Goal: Find specific page/section: Find specific page/section

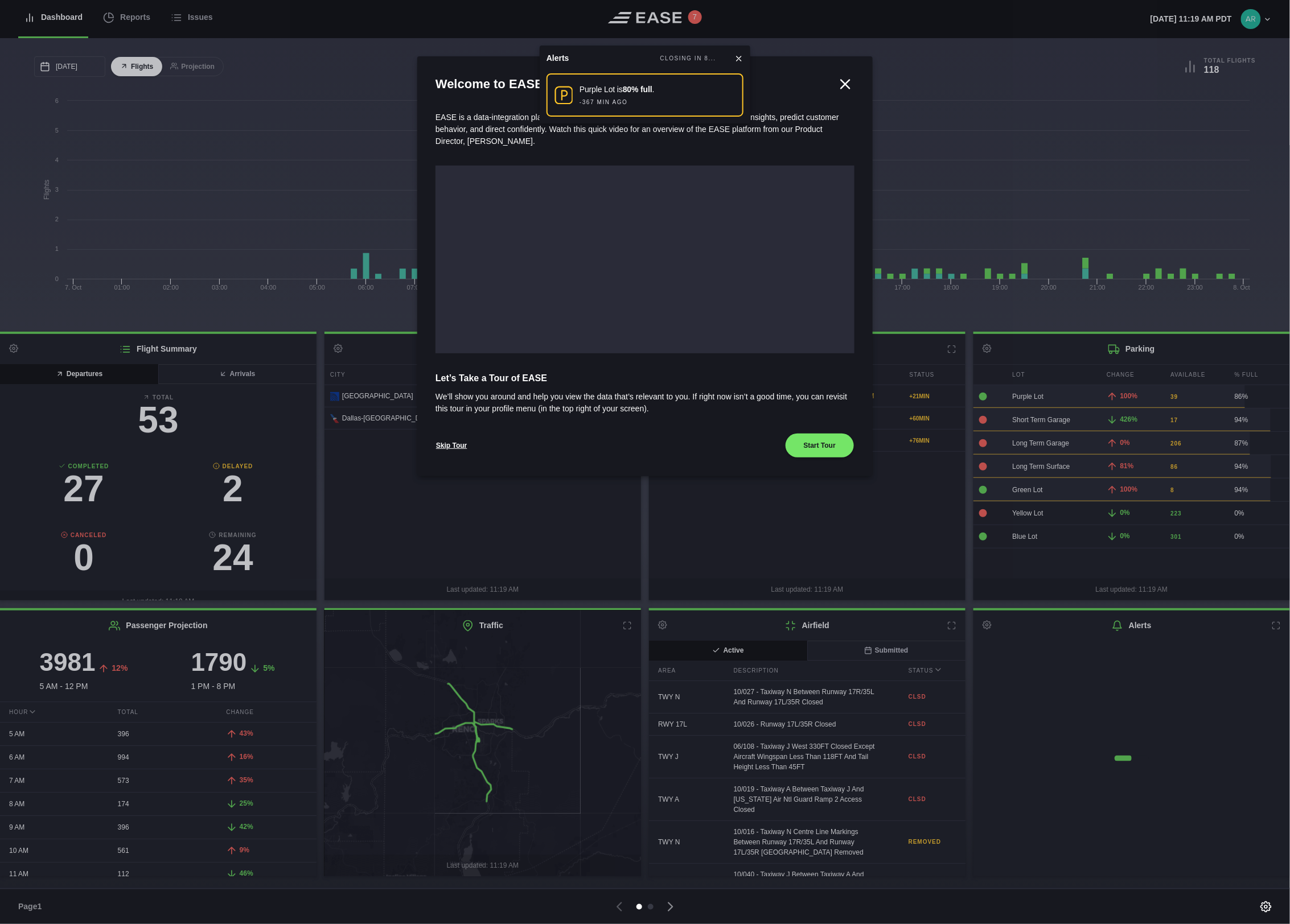
click at [841, 80] on icon at bounding box center [846, 84] width 8 height 8
click at [740, 55] on icon at bounding box center [739, 58] width 9 height 9
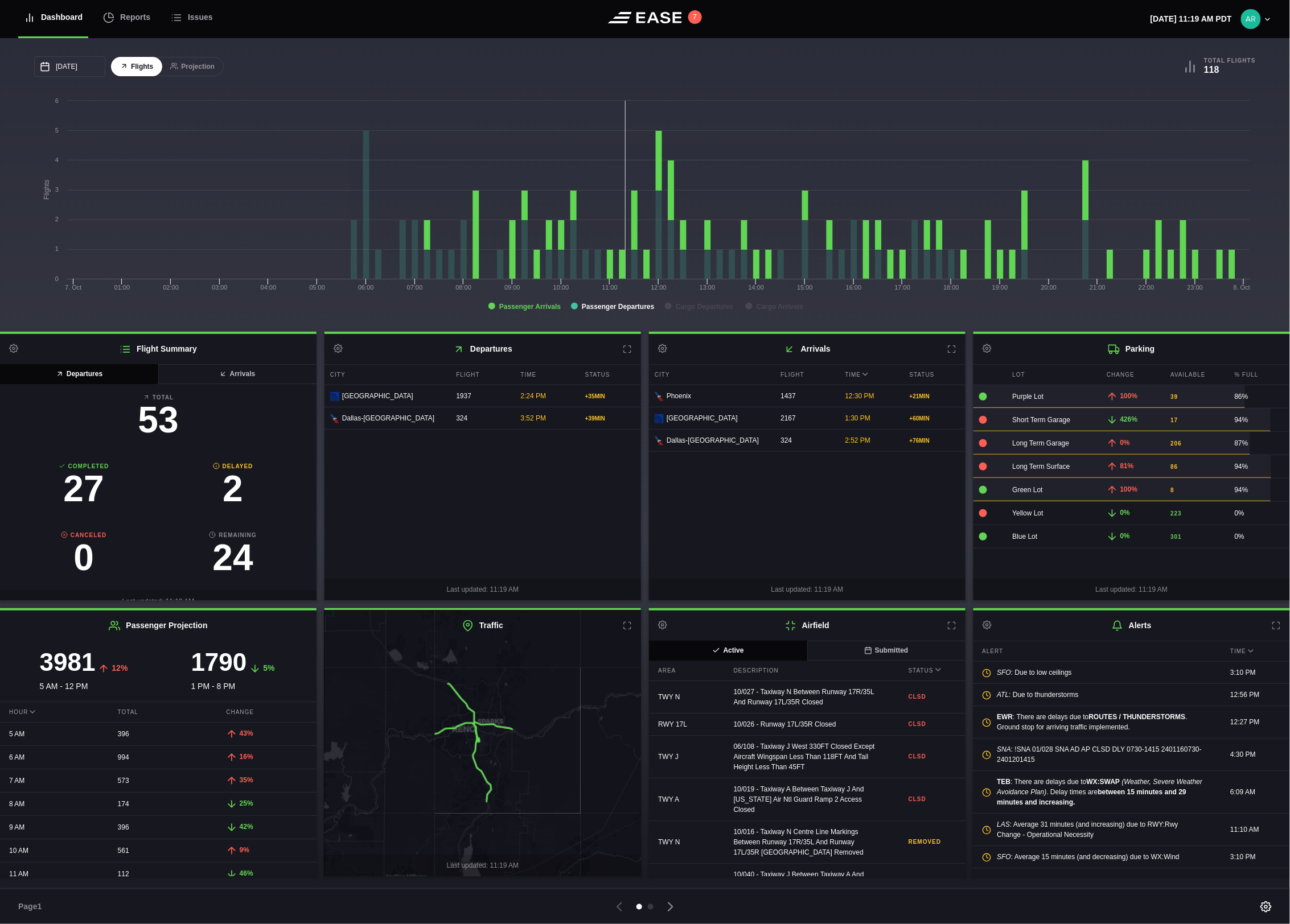
click at [538, 305] on tspan "Passenger Arrivals" at bounding box center [530, 306] width 62 height 8
